Goal: Task Accomplishment & Management: Manage account settings

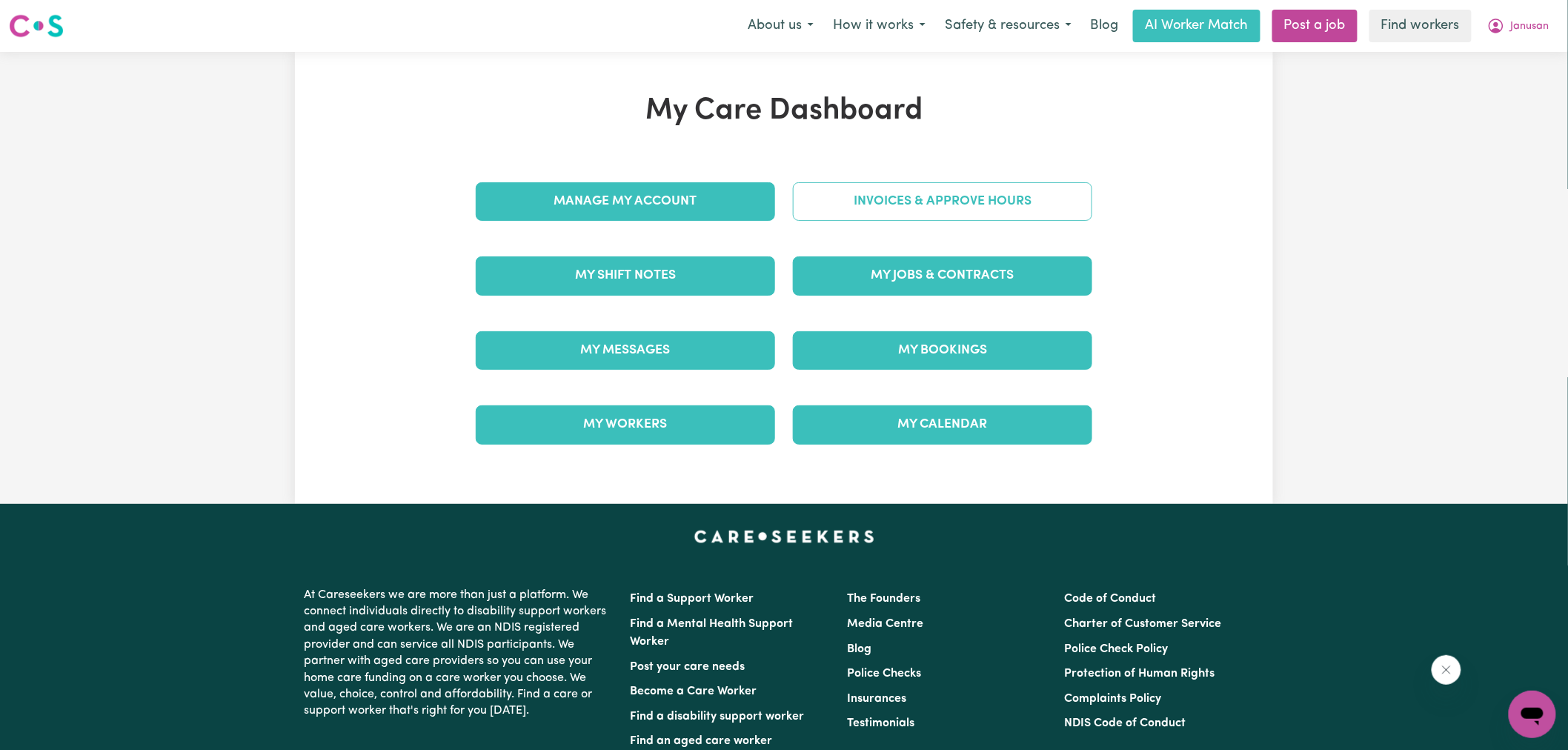
click at [833, 196] on link "Invoices & Approve Hours" at bounding box center [943, 201] width 299 height 38
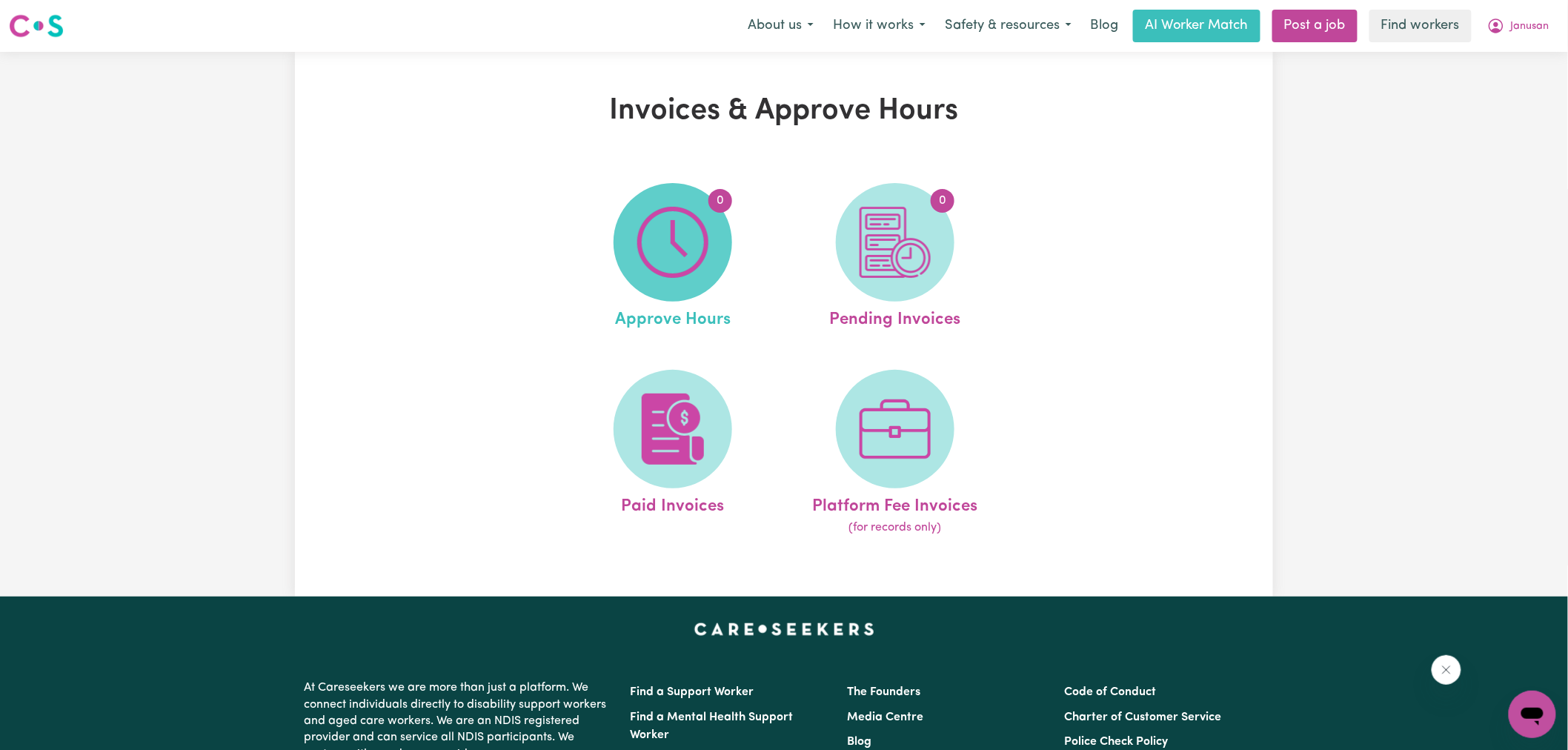
click at [694, 209] on img at bounding box center [673, 243] width 71 height 72
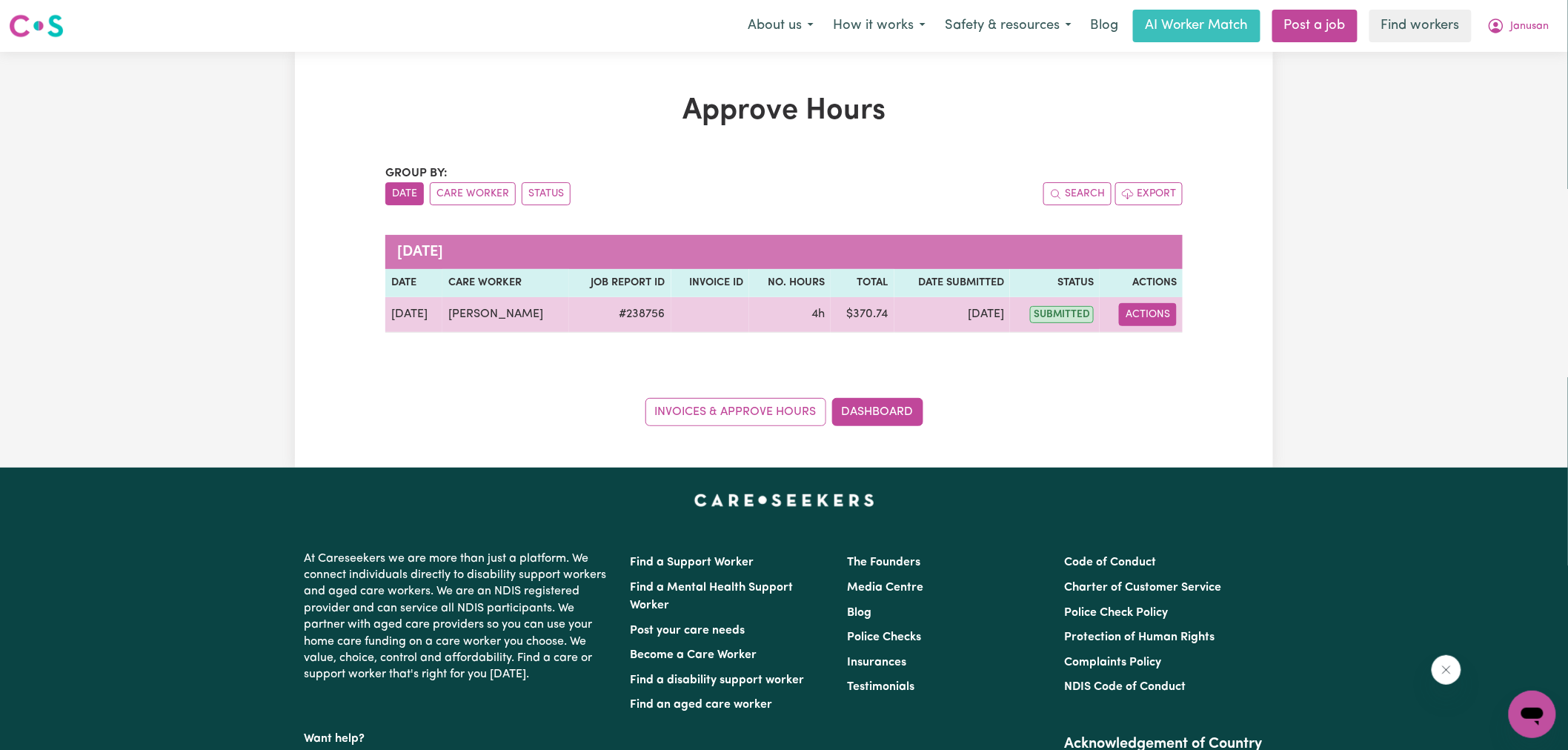
click at [1154, 320] on button "Actions" at bounding box center [1148, 315] width 58 height 23
click at [1155, 341] on link "View Job Report" at bounding box center [1186, 349] width 126 height 30
select select "pm"
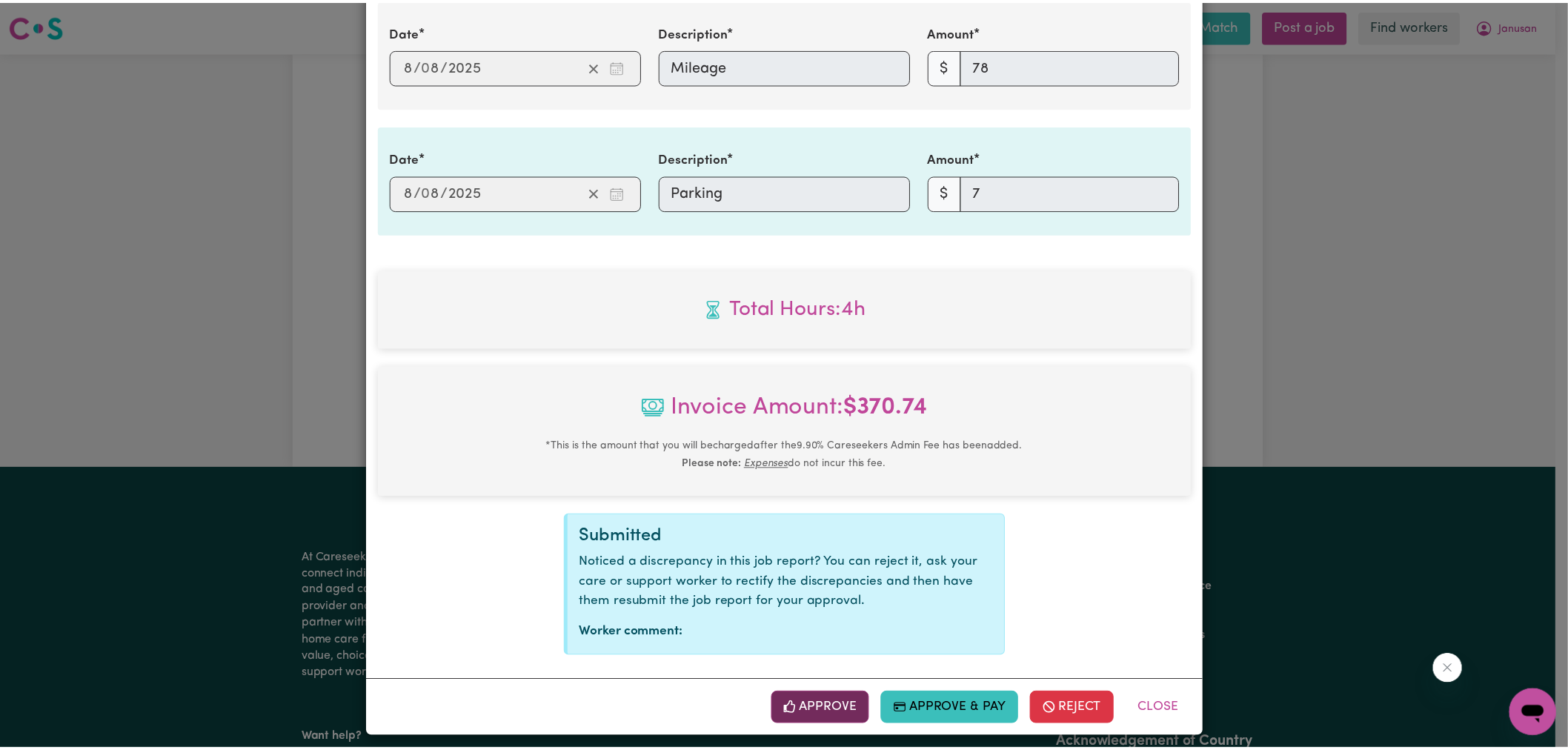
scroll to position [610, 0]
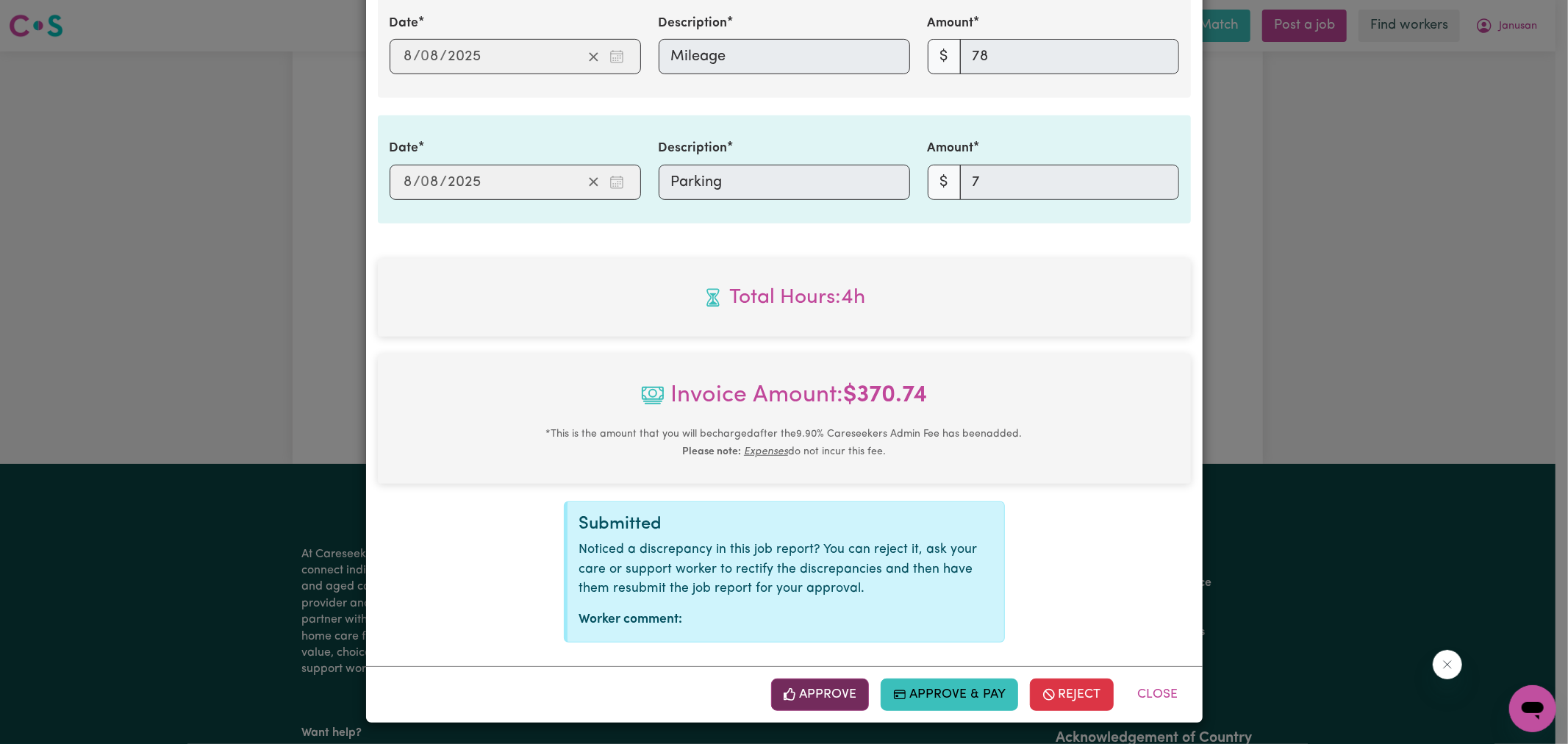
click at [836, 696] on button "Approve" at bounding box center [819, 695] width 98 height 32
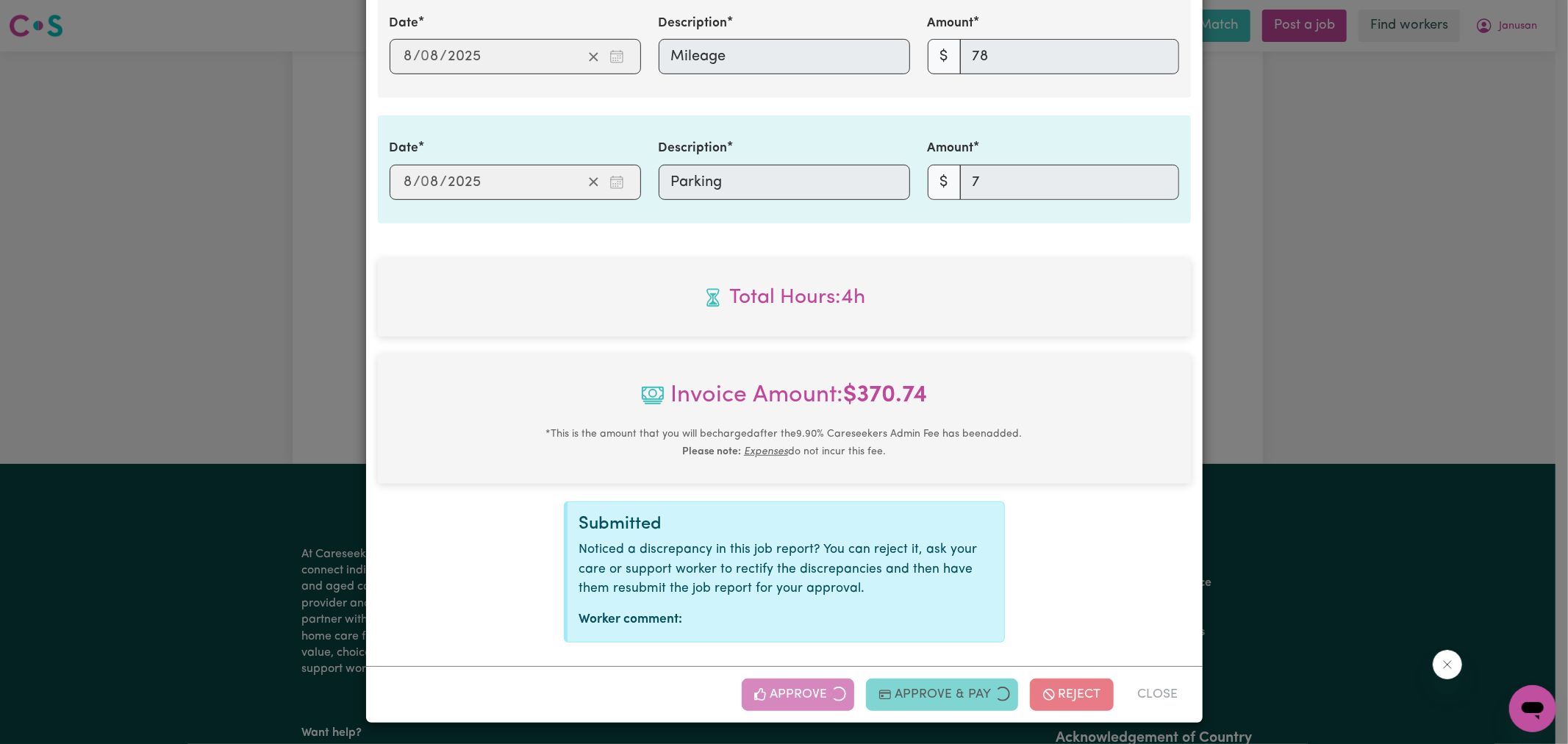
click at [1339, 285] on div "Job Report # 238756 - [PERSON_NAME] Summary Job report # 238756 Client name: [P…" at bounding box center [784, 372] width 1568 height 744
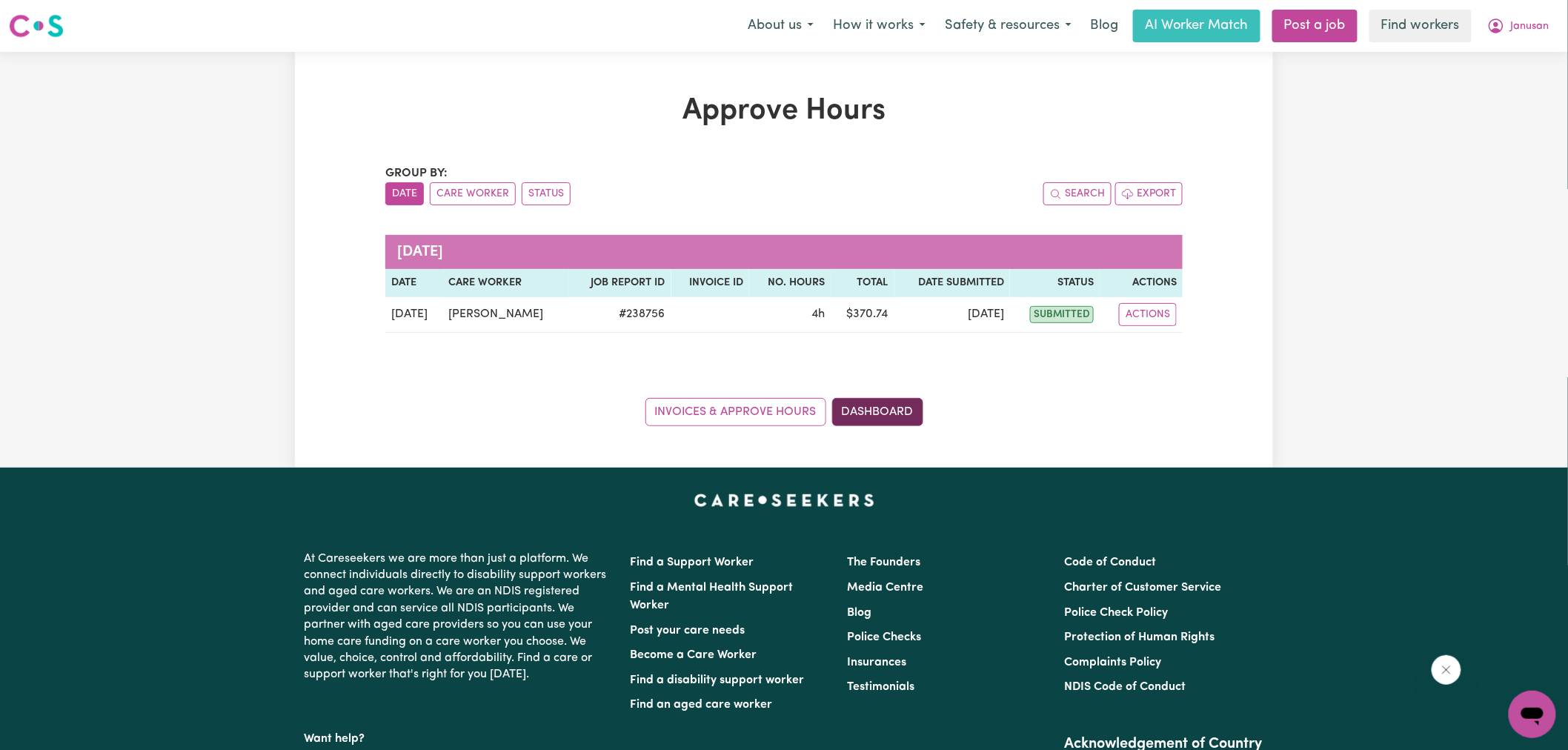
click at [878, 417] on link "Dashboard" at bounding box center [878, 412] width 91 height 28
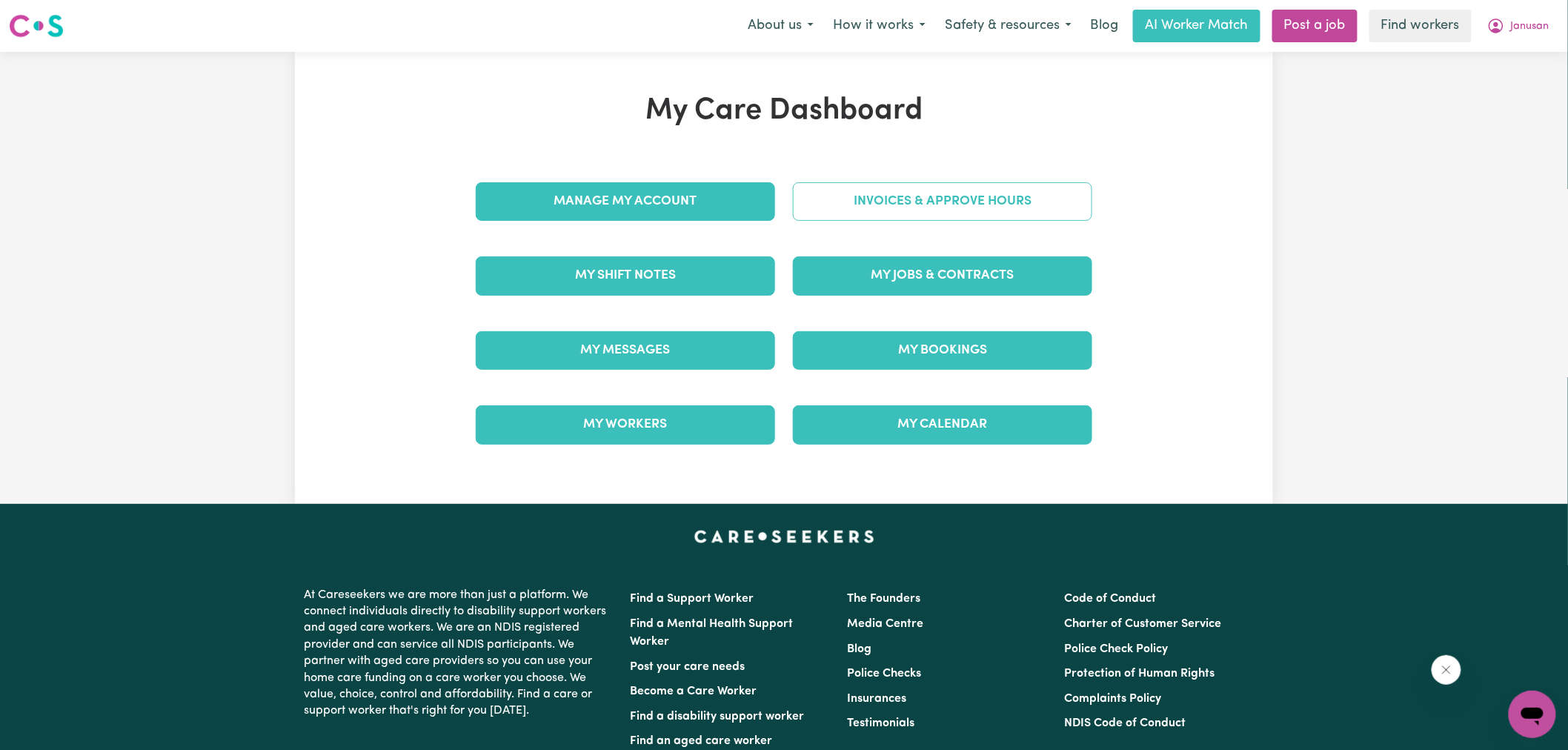
click at [870, 185] on link "Invoices & Approve Hours" at bounding box center [943, 201] width 299 height 38
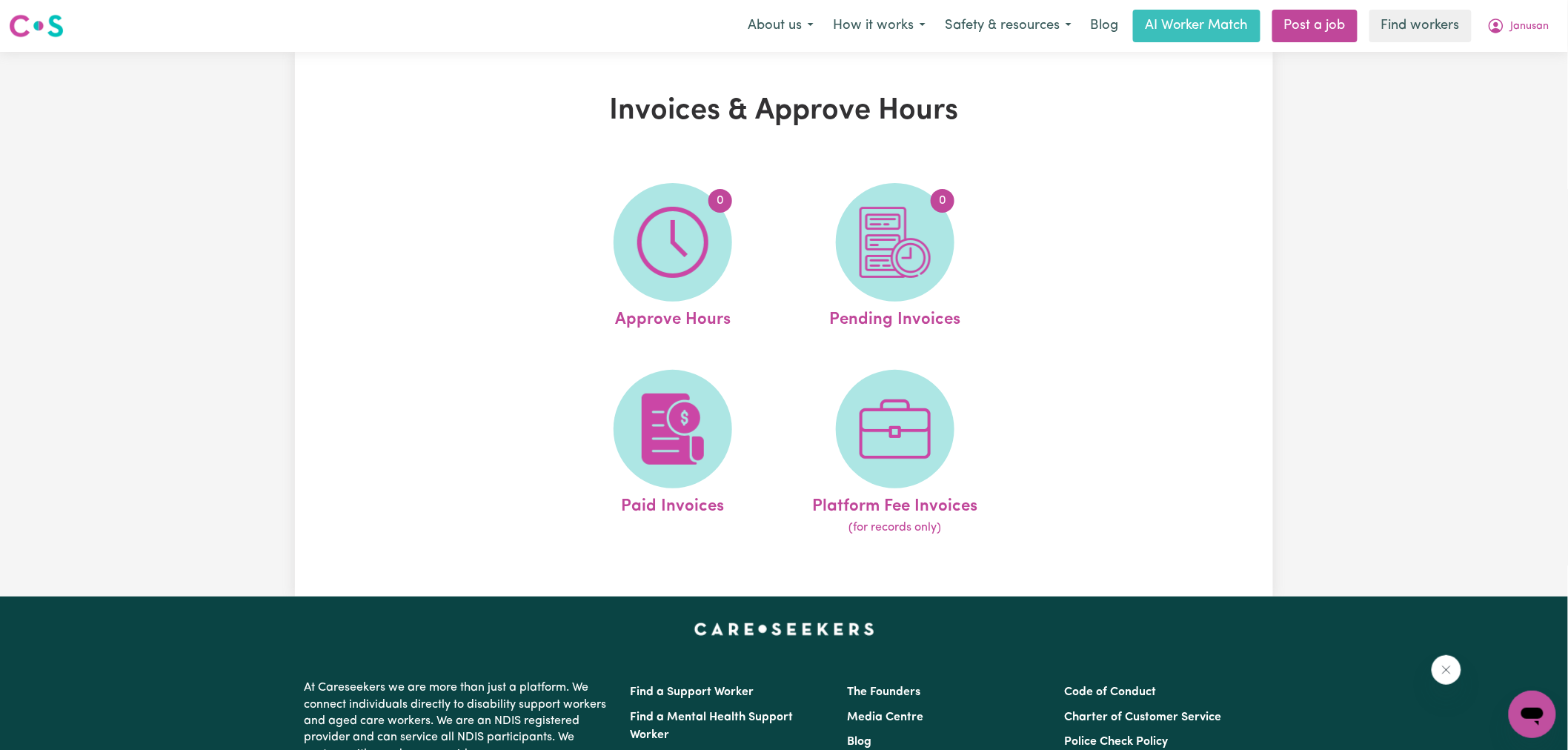
click at [886, 201] on span "0" at bounding box center [895, 242] width 119 height 119
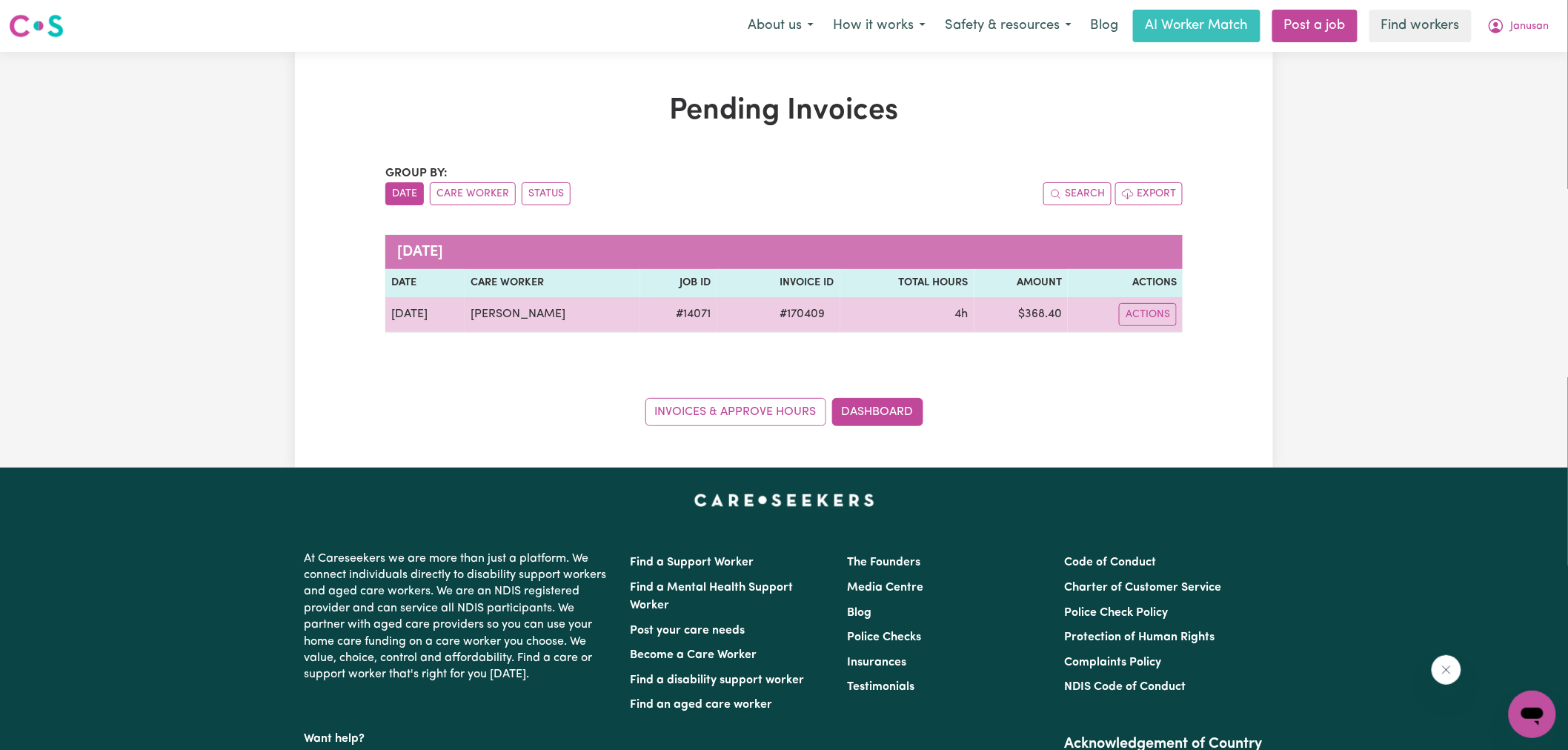
click at [794, 313] on span "# 170409" at bounding box center [803, 313] width 63 height 17
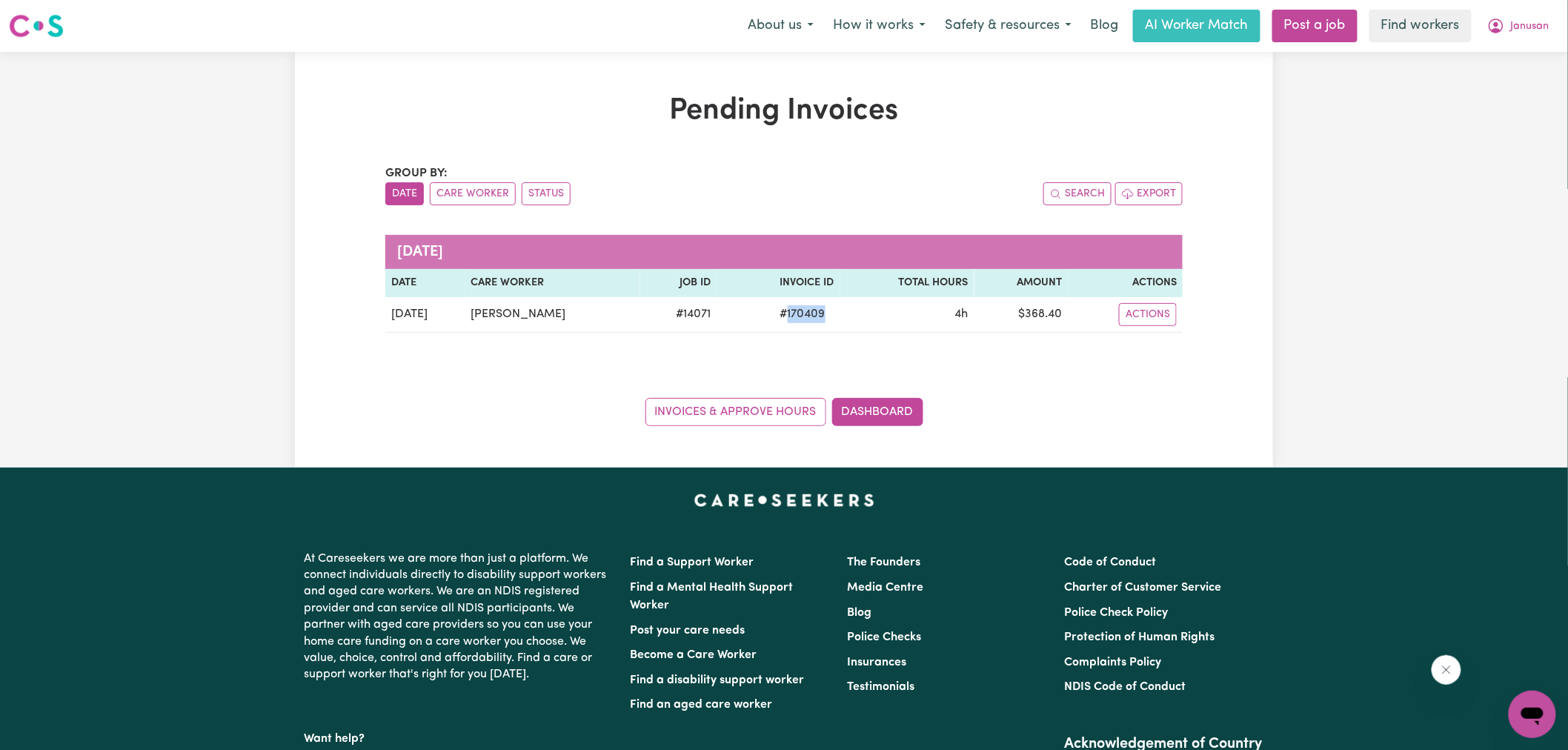
copy span "170409"
click at [1493, 25] on icon "My Account" at bounding box center [1496, 26] width 17 height 17
click at [1486, 83] on link "Logout" at bounding box center [1500, 86] width 117 height 28
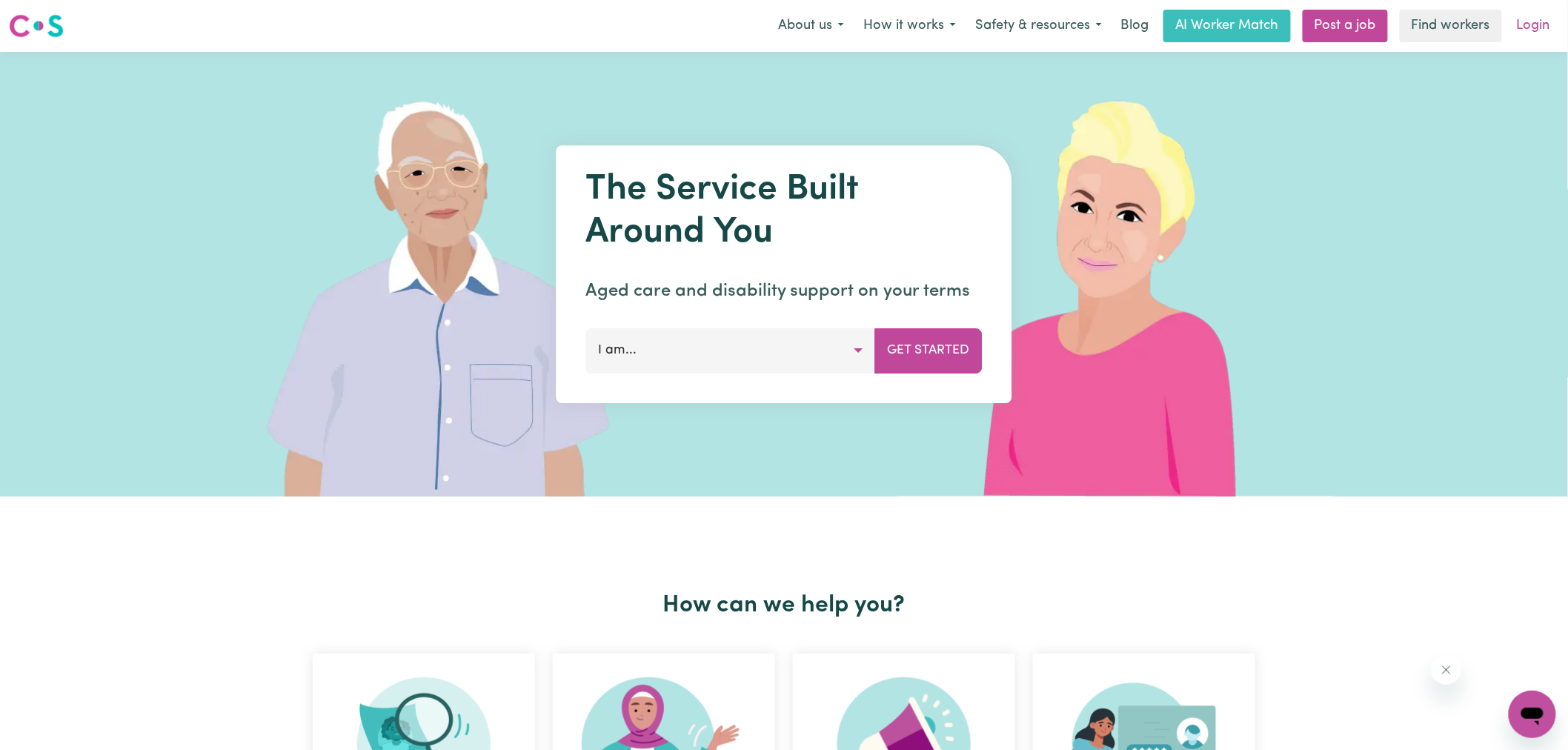
click at [1527, 22] on link "Login" at bounding box center [1534, 26] width 52 height 32
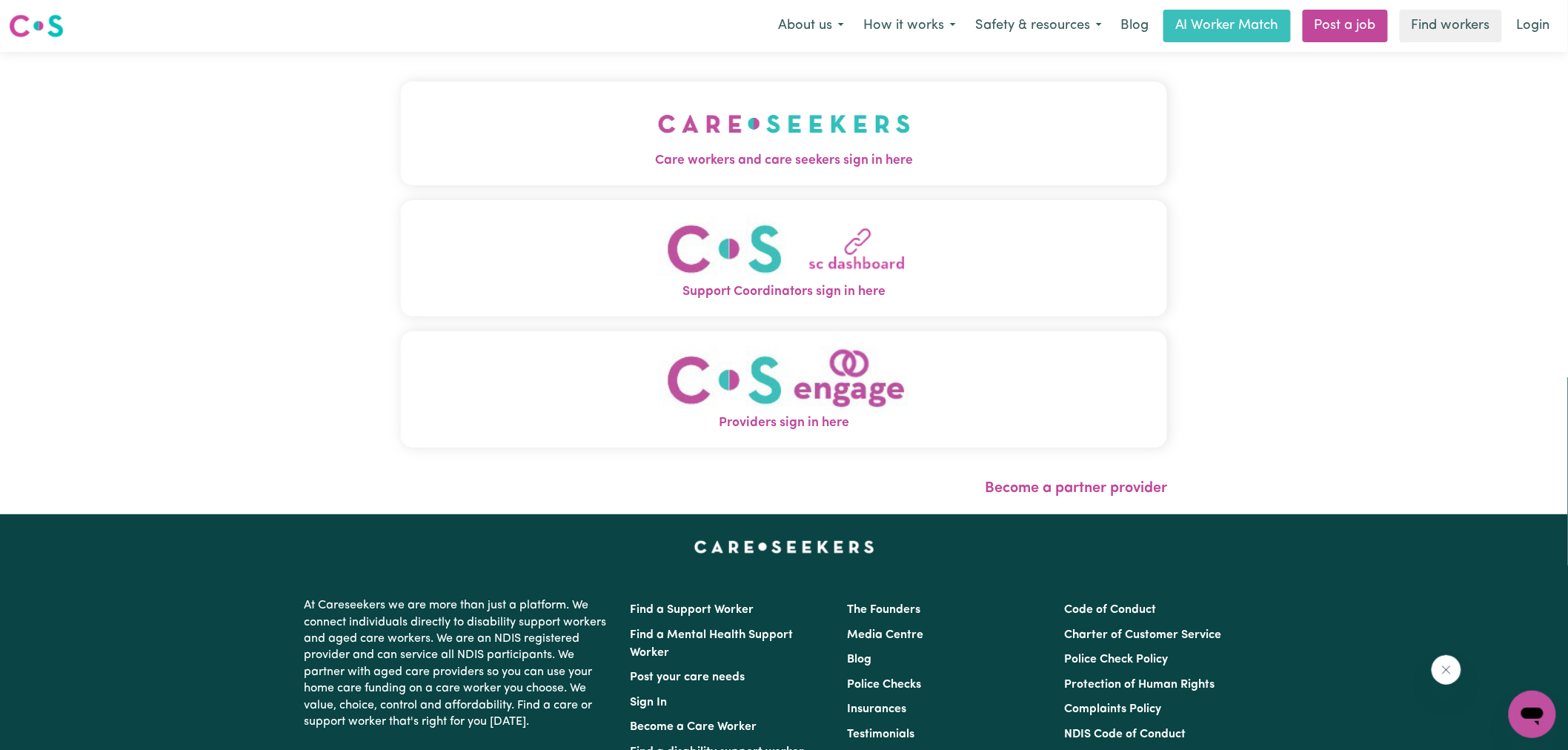
click at [687, 144] on img "Care workers and care seekers sign in here" at bounding box center [785, 124] width 253 height 55
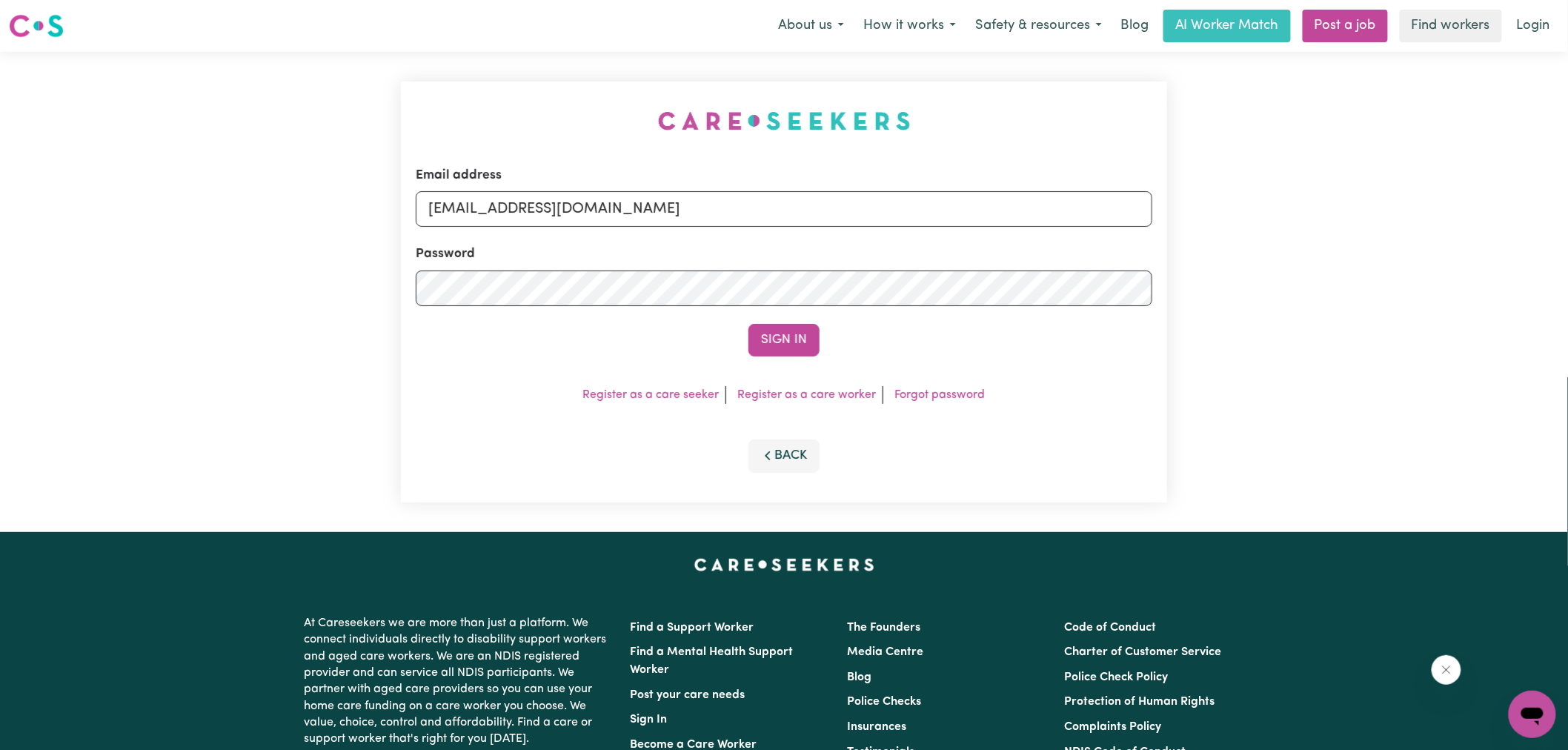
click at [458, 101] on div "Email address [EMAIL_ADDRESS][DOMAIN_NAME] Password Sign In Register as a care …" at bounding box center [784, 292] width 784 height 481
drag, startPoint x: 505, startPoint y: 210, endPoint x: 1521, endPoint y: 278, distance: 1018.3
click at [1514, 278] on div "Email address [EMAIL_ADDRESS][DOMAIN_NAME] Password Sign In Register as a care …" at bounding box center [784, 292] width 1568 height 481
type input "[EMAIL_ADDRESS][DOMAIN_NAME]"
click at [748, 324] on button "Sign In" at bounding box center [784, 340] width 71 height 32
